Goal: Task Accomplishment & Management: Manage account settings

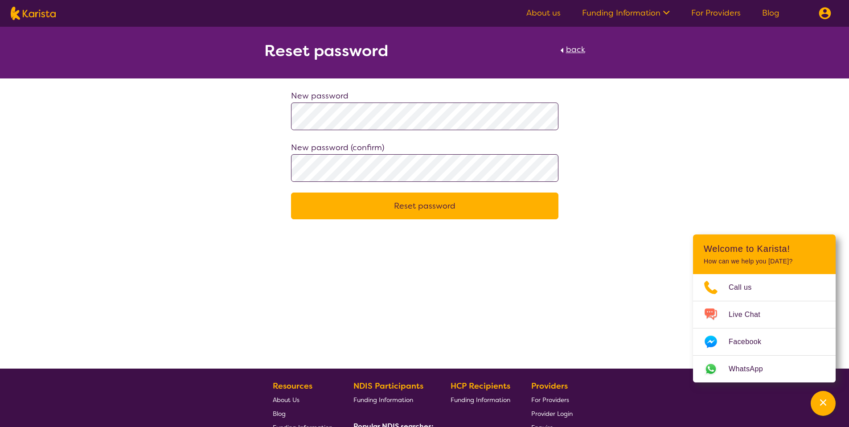
click at [568, 49] on span "back" at bounding box center [575, 49] width 19 height 11
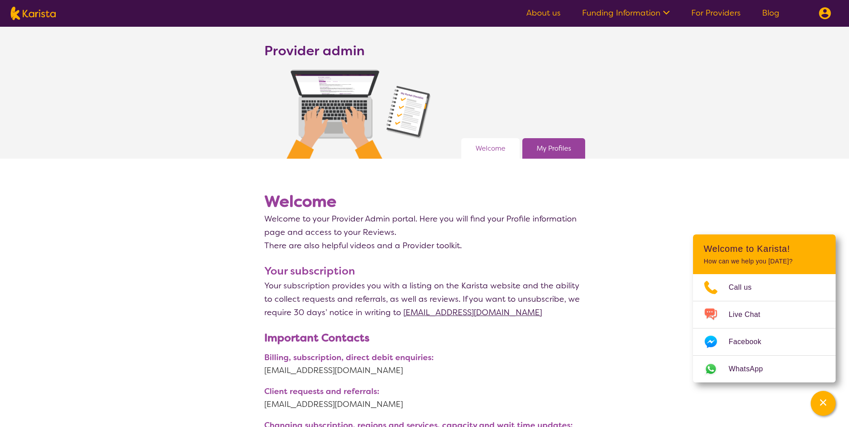
click at [502, 37] on section "Provider admin Welcome My Profiles" at bounding box center [424, 93] width 849 height 132
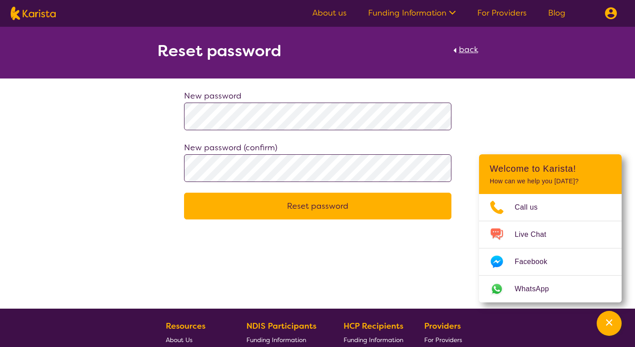
click at [184, 192] on button "Reset password" at bounding box center [317, 205] width 267 height 27
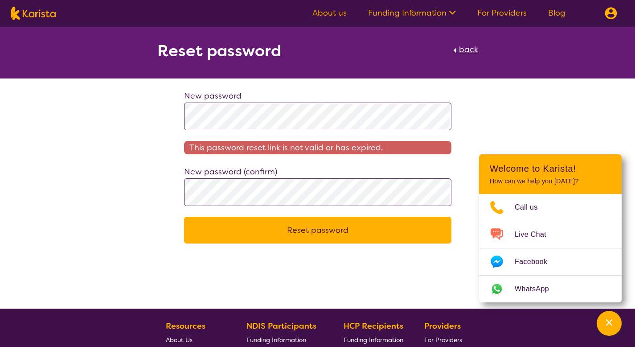
click at [351, 84] on div "Reset password back New password This password reset link is not valid or has e…" at bounding box center [317, 135] width 635 height 217
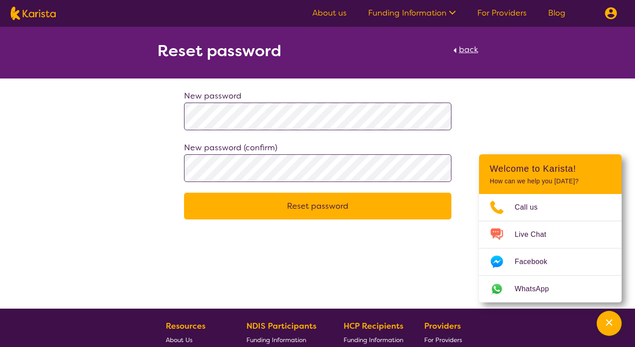
click at [370, 200] on button "Reset password" at bounding box center [317, 205] width 267 height 27
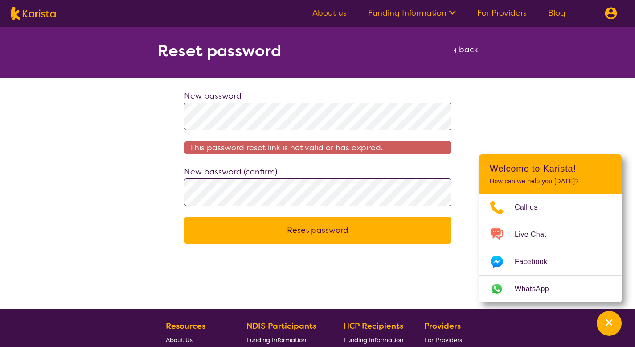
click at [248, 149] on span "This password reset link is not valid or has expired." at bounding box center [317, 147] width 267 height 13
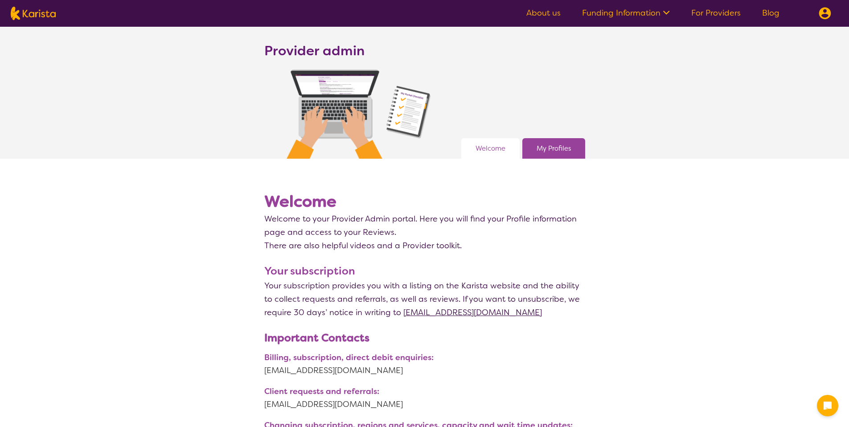
click at [824, 17] on img at bounding box center [824, 13] width 12 height 12
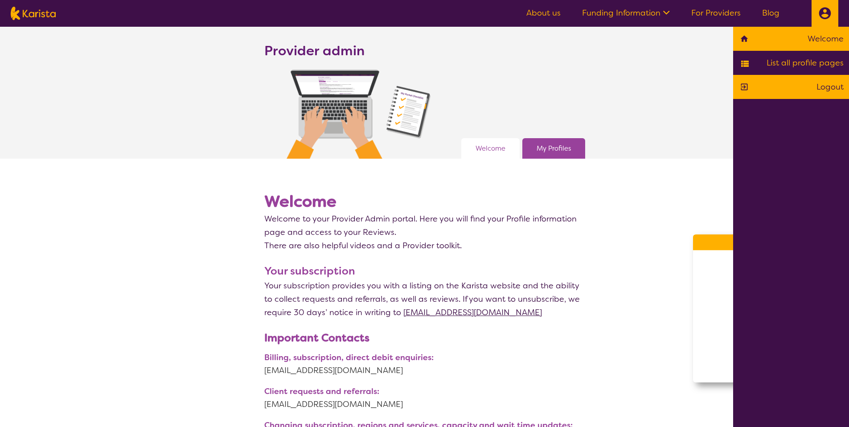
click at [804, 87] on link "Logout" at bounding box center [790, 86] width 105 height 13
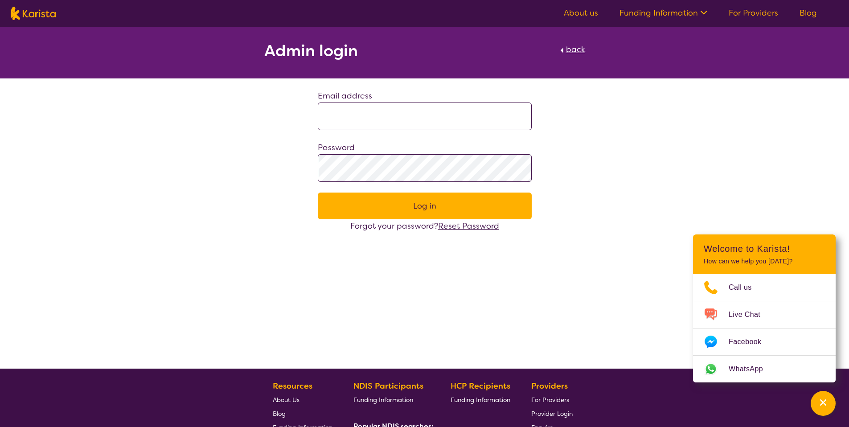
click at [455, 222] on span "Reset Password" at bounding box center [468, 226] width 61 height 11
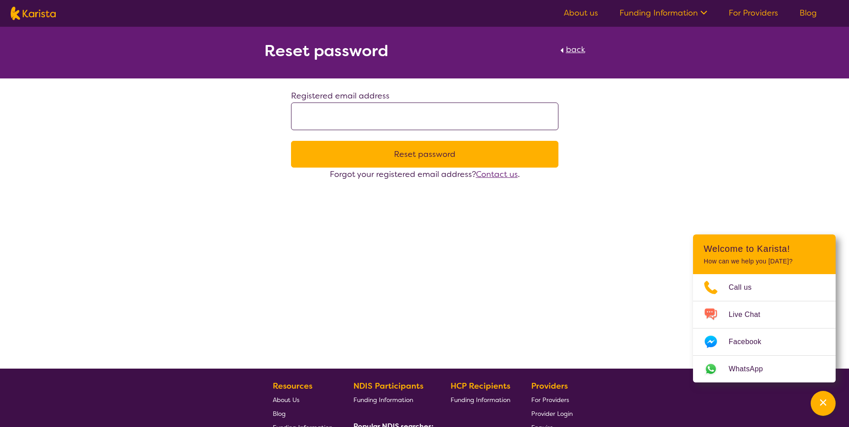
click at [370, 114] on input at bounding box center [424, 116] width 267 height 28
type input "**********"
click at [419, 153] on button "Reset password" at bounding box center [424, 154] width 267 height 27
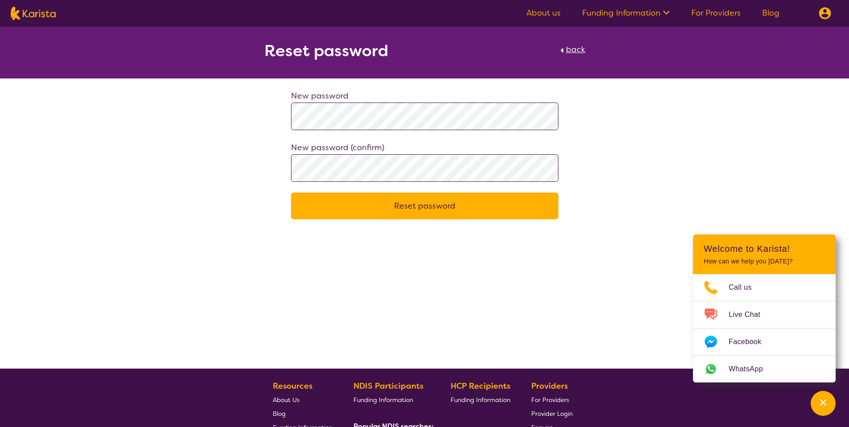
click at [291, 192] on button "Reset password" at bounding box center [424, 205] width 267 height 27
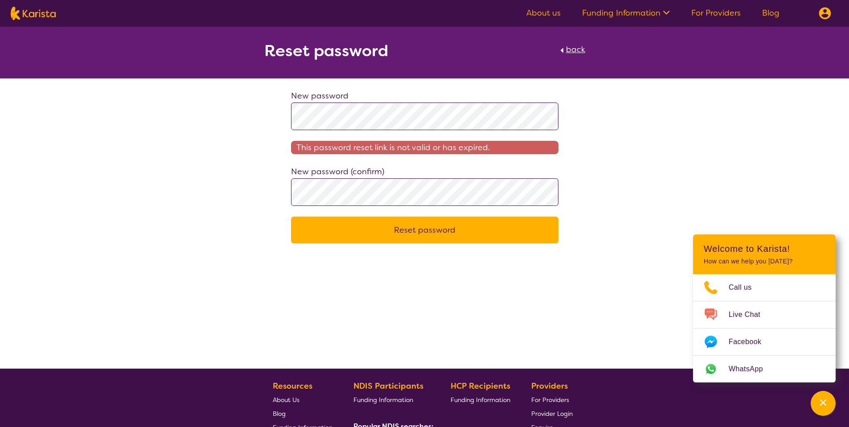
click at [147, 256] on div "Reset password back New password This password reset link is not valid or has e…" at bounding box center [424, 198] width 849 height 342
drag, startPoint x: 237, startPoint y: 127, endPoint x: 265, endPoint y: 118, distance: 30.0
click at [237, 127] on div "New password This password reset link is not valid or has expired. New password…" at bounding box center [424, 166] width 849 height 154
click at [820, 17] on img at bounding box center [824, 13] width 12 height 12
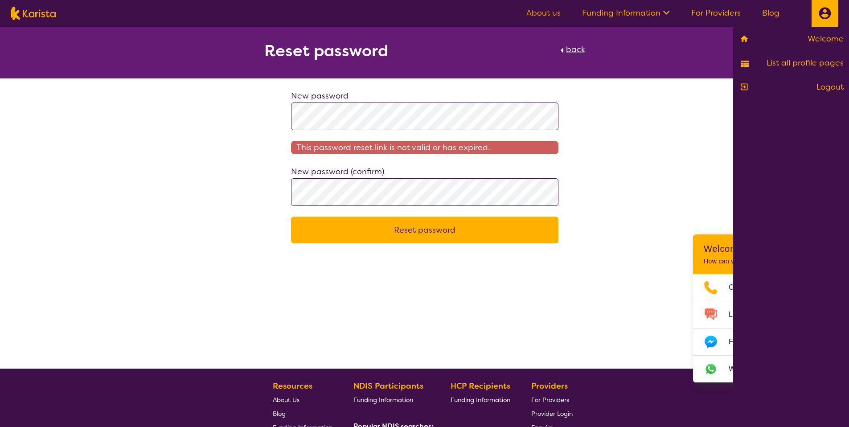
click at [199, 144] on div "New password This password reset link is not valid or has expired. New password…" at bounding box center [424, 166] width 849 height 154
click at [574, 46] on span "back" at bounding box center [575, 49] width 19 height 11
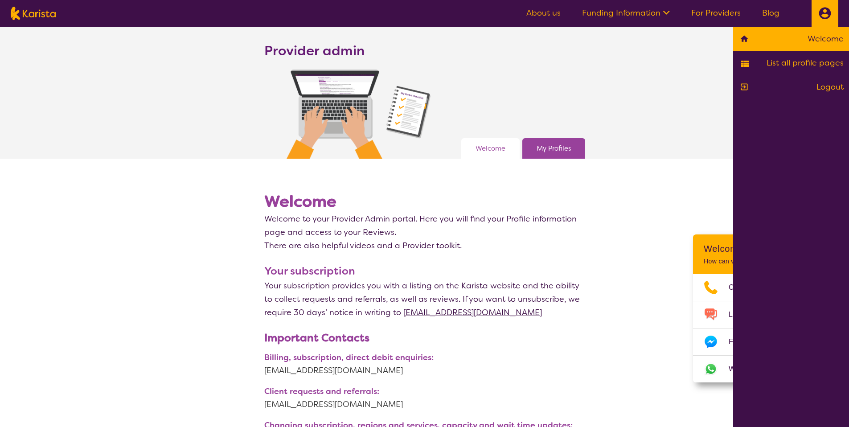
click at [538, 143] on link "My Profiles" at bounding box center [553, 148] width 34 height 13
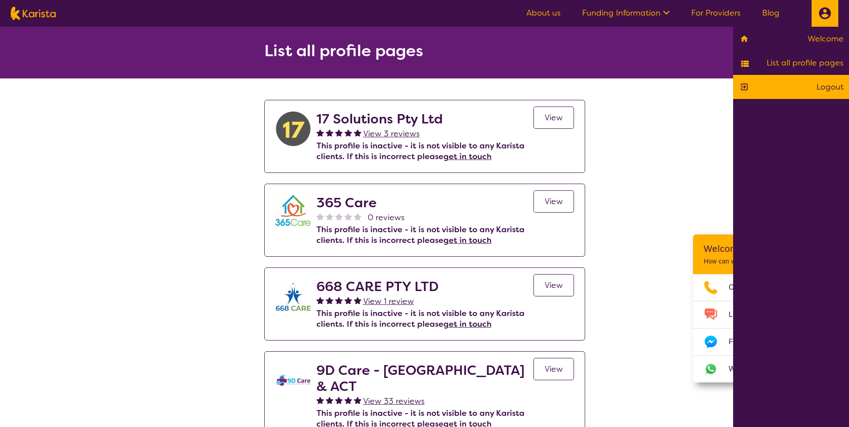
click at [821, 85] on link "Logout" at bounding box center [790, 86] width 105 height 13
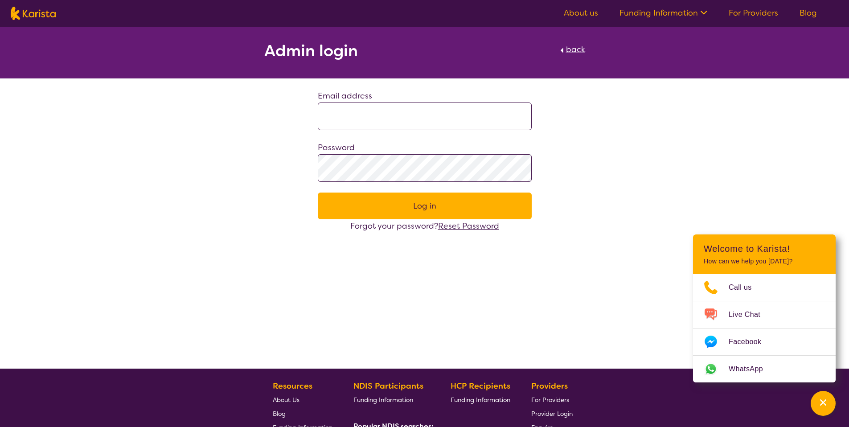
click at [422, 115] on input at bounding box center [425, 116] width 214 height 28
type input "**********"
click at [318, 192] on button "Log in" at bounding box center [425, 205] width 214 height 27
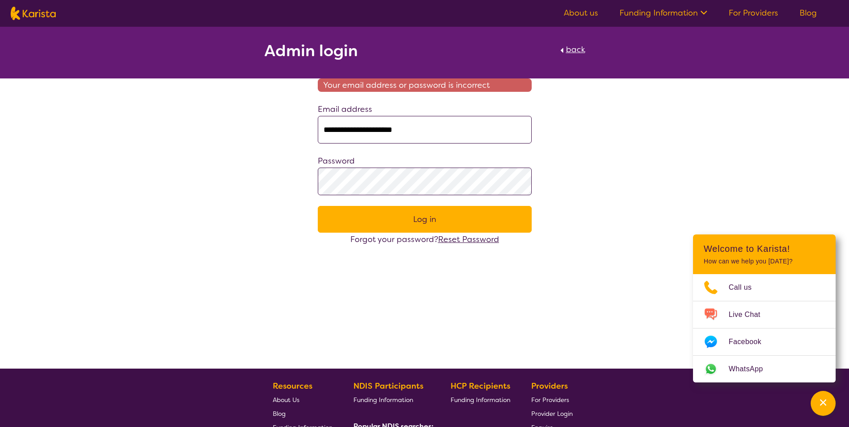
click at [318, 206] on button "Log in" at bounding box center [425, 219] width 214 height 27
click at [554, 141] on div "**********" at bounding box center [424, 136] width 849 height 219
click at [414, 131] on input "**********" at bounding box center [425, 130] width 214 height 28
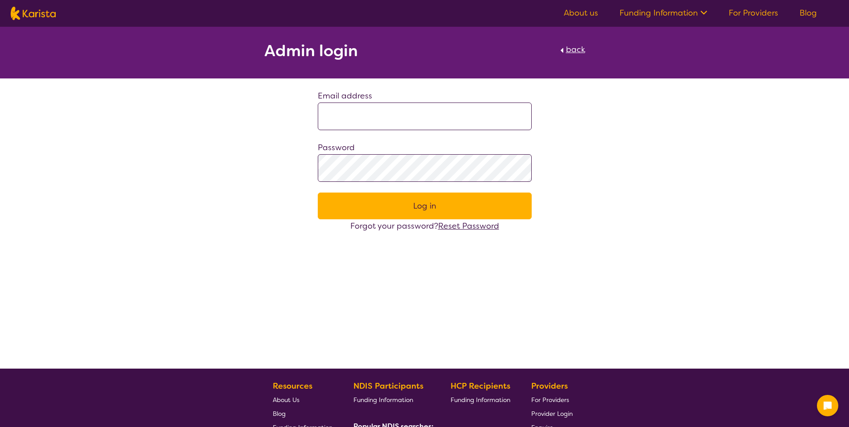
click at [339, 106] on input at bounding box center [425, 116] width 214 height 28
type input "**********"
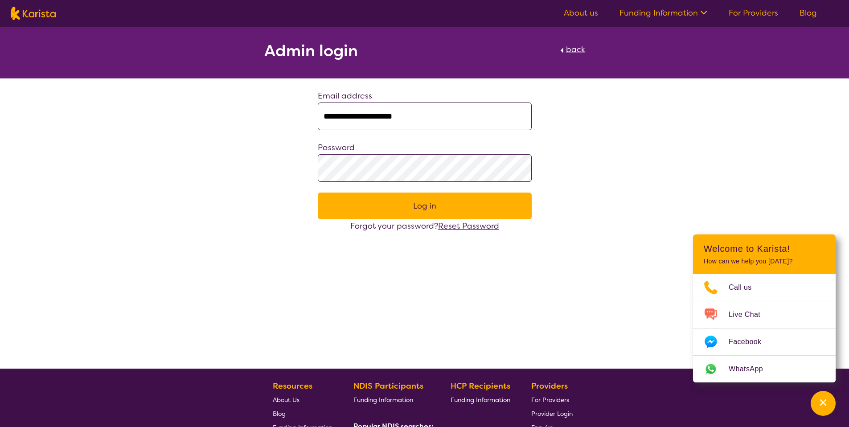
click at [391, 200] on button "Log in" at bounding box center [425, 205] width 214 height 27
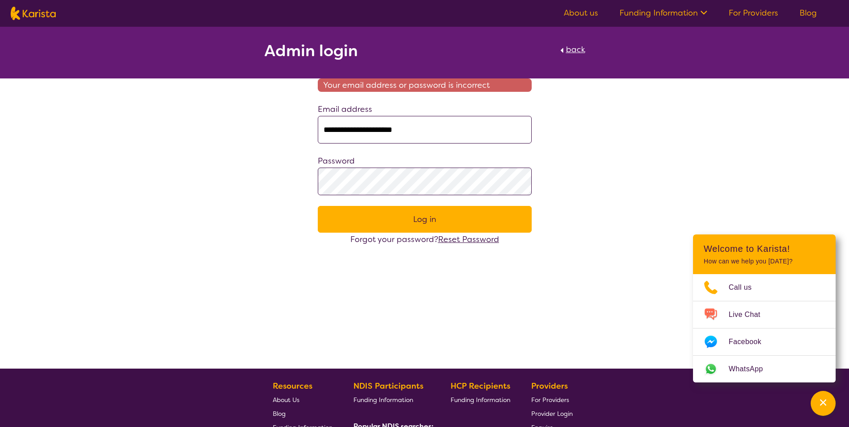
click at [396, 123] on input "**********" at bounding box center [425, 130] width 214 height 28
type input "**********"
click at [134, 88] on div "**********" at bounding box center [424, 136] width 849 height 219
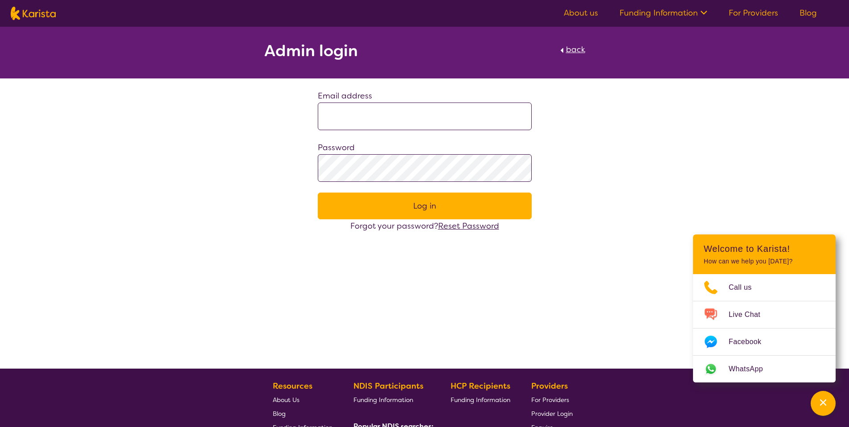
click at [132, 85] on div "Admin login back Email address Password Log in Forgot your password? Reset Pass…" at bounding box center [424, 130] width 849 height 206
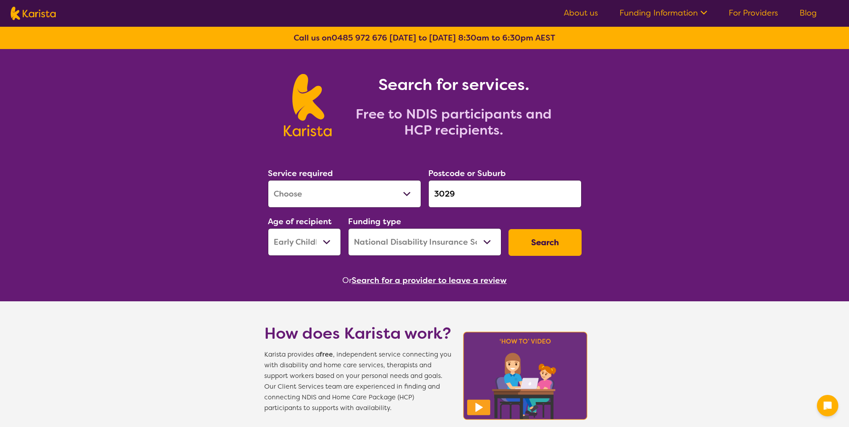
select select "[MEDICAL_DATA]"
select select "EC"
select select "NDIS"
click at [751, 12] on link "For Providers" at bounding box center [752, 13] width 49 height 11
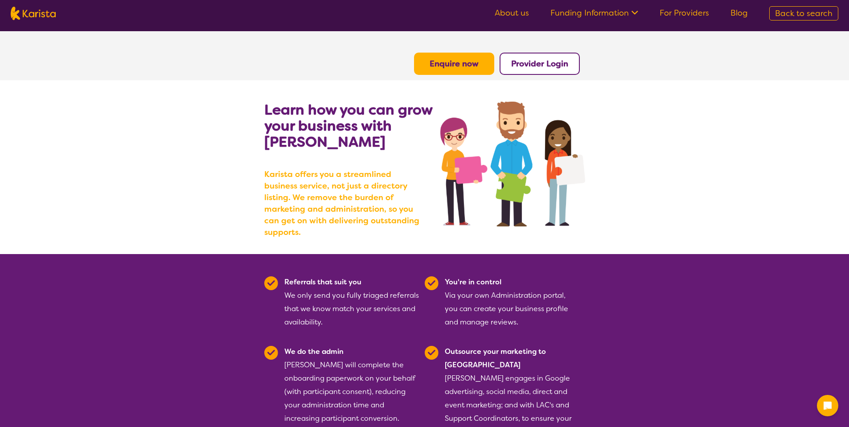
click at [566, 62] on b "Provider Login" at bounding box center [539, 63] width 57 height 11
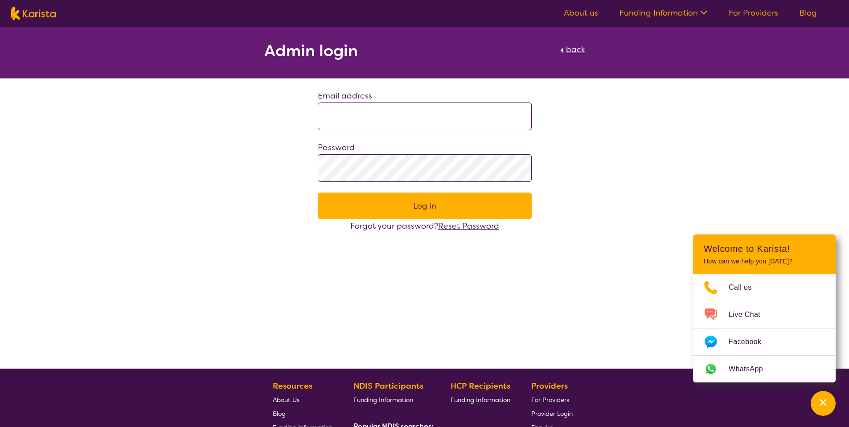
click at [376, 120] on input at bounding box center [425, 116] width 214 height 28
type input "**********"
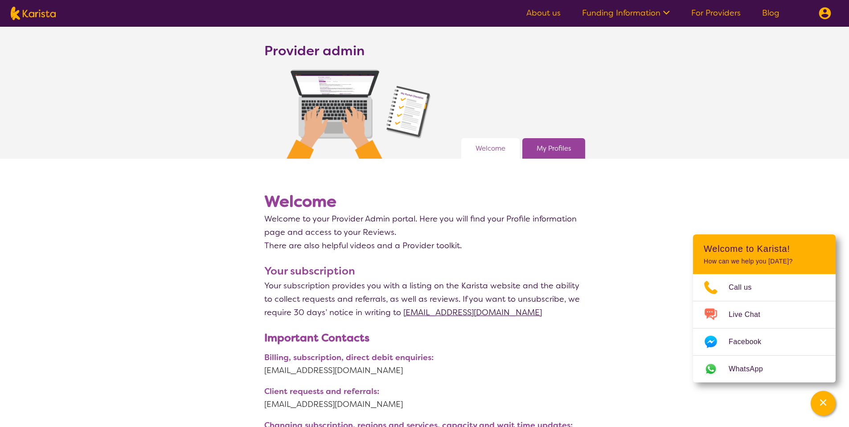
drag, startPoint x: 327, startPoint y: 64, endPoint x: 322, endPoint y: 61, distance: 5.2
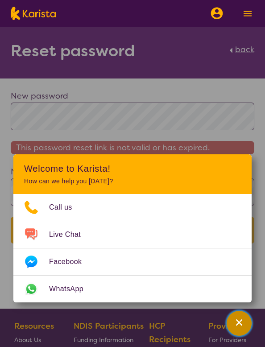
click at [244, 324] on div "Channel Menu" at bounding box center [239, 323] width 18 height 20
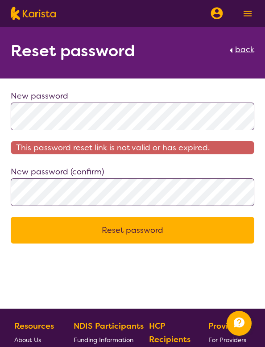
click at [156, 232] on button "Reset password" at bounding box center [132, 230] width 243 height 27
click at [204, 237] on button "Reset password" at bounding box center [132, 230] width 243 height 27
click at [238, 43] on link "back" at bounding box center [240, 53] width 27 height 20
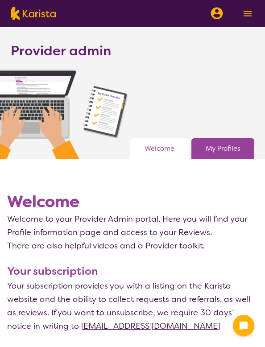
click at [207, 151] on link "My Profiles" at bounding box center [222, 148] width 34 height 13
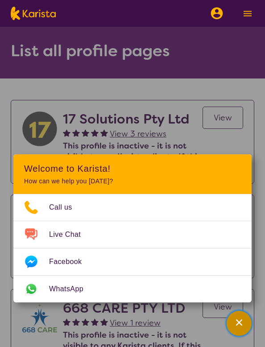
click at [232, 320] on div "Channel Menu" at bounding box center [239, 323] width 18 height 20
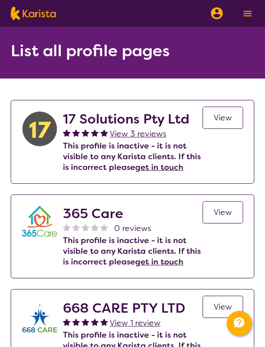
click at [246, 13] on img at bounding box center [247, 14] width 8 height 6
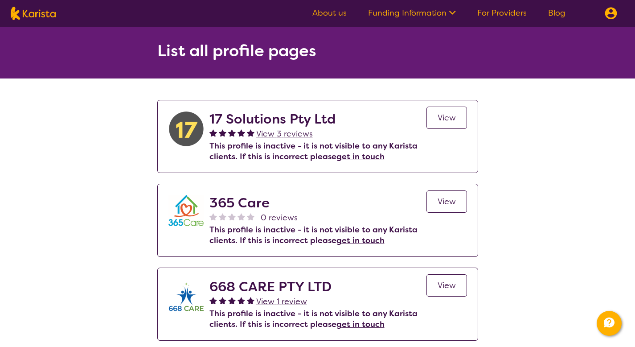
click at [271, 13] on img at bounding box center [611, 13] width 12 height 12
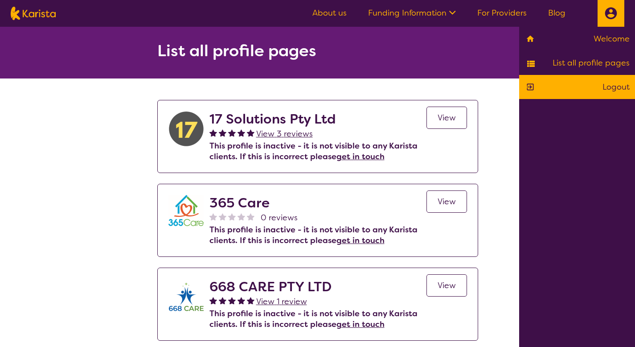
click at [271, 83] on link "Logout" at bounding box center [576, 86] width 105 height 13
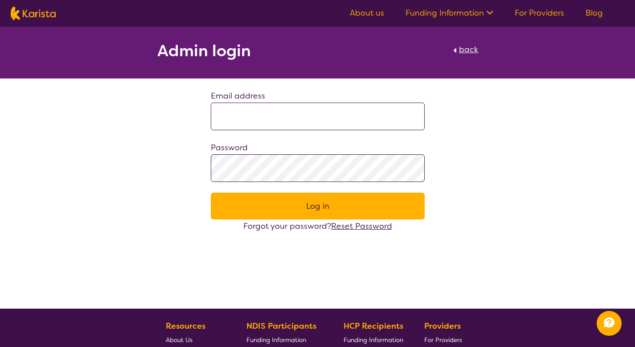
click at [271, 122] on input at bounding box center [318, 116] width 214 height 28
type input "**********"
